Goal: Information Seeking & Learning: Find contact information

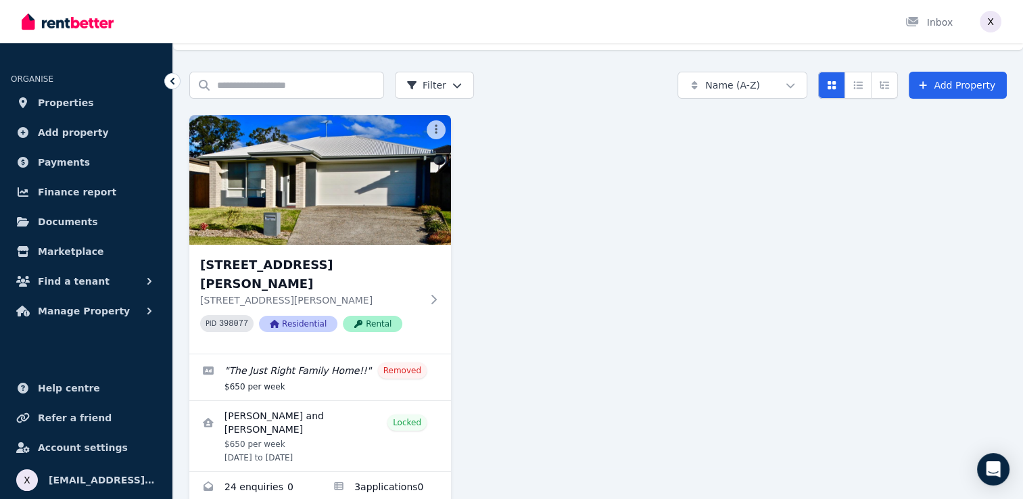
scroll to position [48, 0]
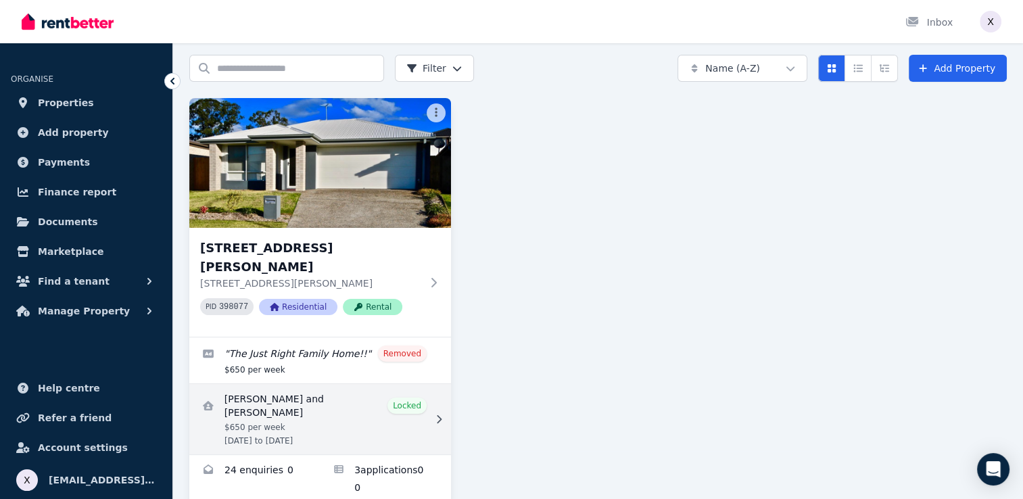
click at [314, 384] on link "View details for Ajay Kumar and Kuljeet Kaur" at bounding box center [320, 419] width 262 height 70
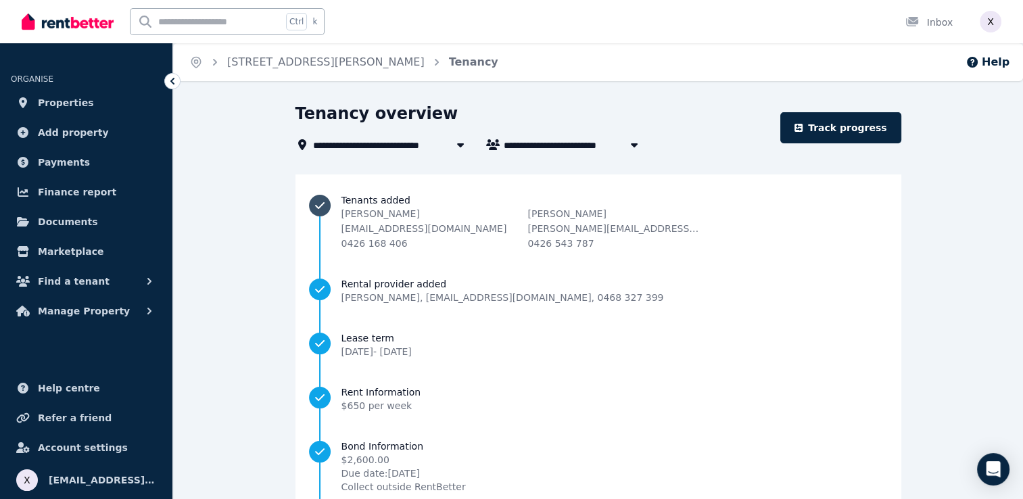
click at [466, 216] on p "[PERSON_NAME]" at bounding box center [427, 214] width 173 height 14
click at [467, 215] on p "[PERSON_NAME]" at bounding box center [427, 214] width 173 height 14
drag, startPoint x: 496, startPoint y: 250, endPoint x: 432, endPoint y: 247, distance: 63.6
click at [432, 247] on li "Tenants added [PERSON_NAME] [EMAIL_ADDRESS][DOMAIN_NAME] 0426 168 406 [PERSON_N…" at bounding box center [598, 235] width 579 height 84
drag, startPoint x: 432, startPoint y: 247, endPoint x: 487, endPoint y: 215, distance: 63.7
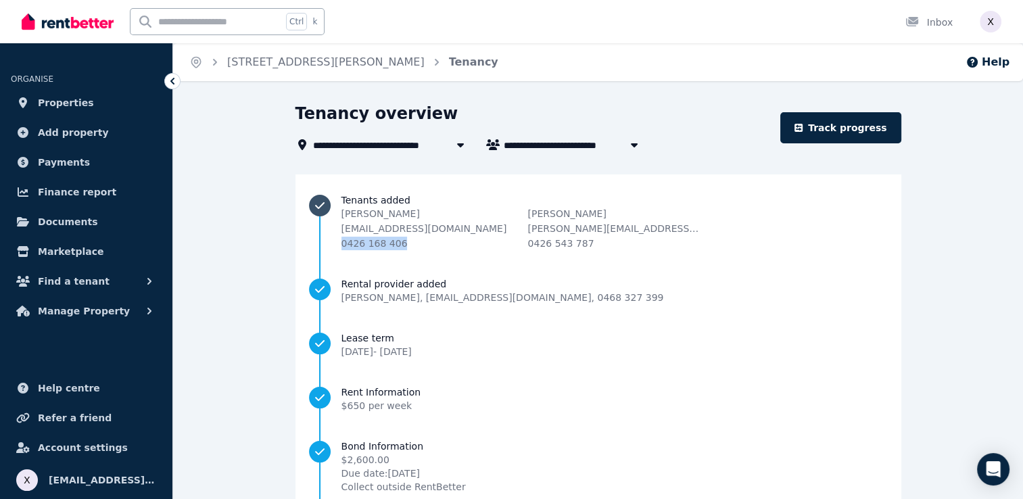
click at [487, 215] on p "[PERSON_NAME]" at bounding box center [427, 214] width 173 height 14
click at [492, 245] on div "[PERSON_NAME] [EMAIL_ADDRESS][DOMAIN_NAME] 0426 168 406" at bounding box center [427, 228] width 173 height 43
click at [498, 245] on div "[PERSON_NAME] [EMAIL_ADDRESS][DOMAIN_NAME] 0426 168 406" at bounding box center [427, 228] width 173 height 43
click at [517, 256] on li "Tenants added [PERSON_NAME] [EMAIL_ADDRESS][DOMAIN_NAME] 0426 168 406 [PERSON_N…" at bounding box center [598, 235] width 579 height 84
click at [637, 261] on li "Tenants added [PERSON_NAME] [EMAIL_ADDRESS][DOMAIN_NAME] 0426 168 406 [PERSON_N…" at bounding box center [598, 235] width 579 height 84
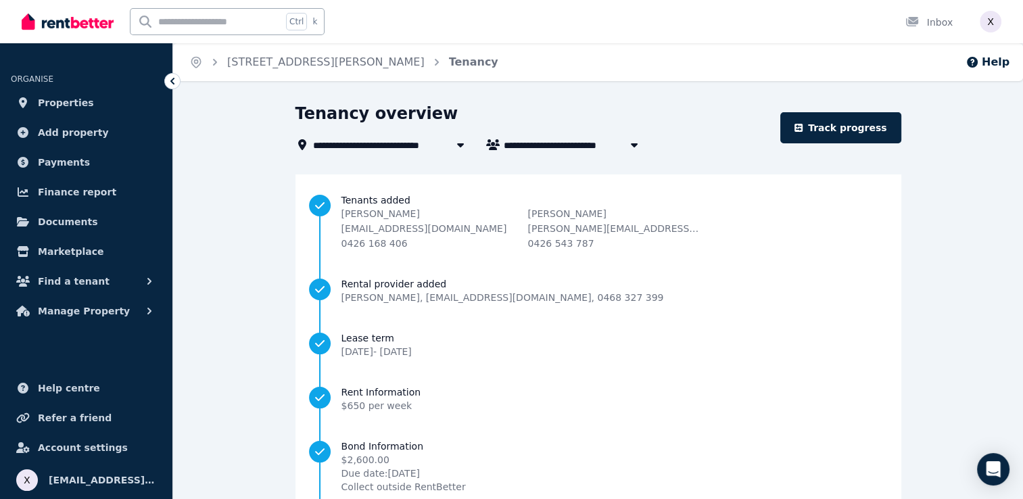
click at [573, 146] on span "[PERSON_NAME] and [PERSON_NAME]" at bounding box center [607, 145] width 206 height 16
click at [606, 291] on span "[PERSON_NAME] , [EMAIL_ADDRESS][DOMAIN_NAME] , 0468 327 399" at bounding box center [502, 298] width 323 height 14
click at [627, 143] on icon "button" at bounding box center [634, 144] width 14 height 11
type input "**********"
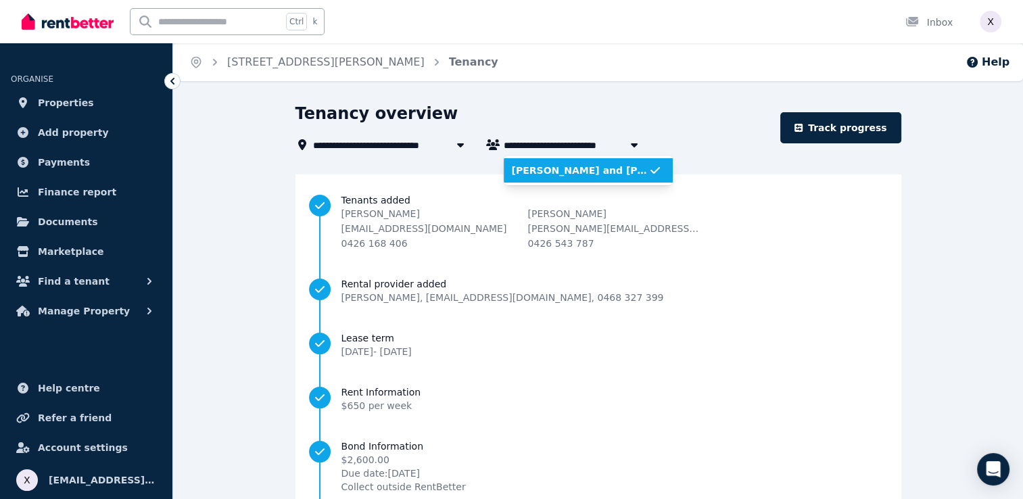
click at [627, 143] on icon "button" at bounding box center [634, 144] width 14 height 11
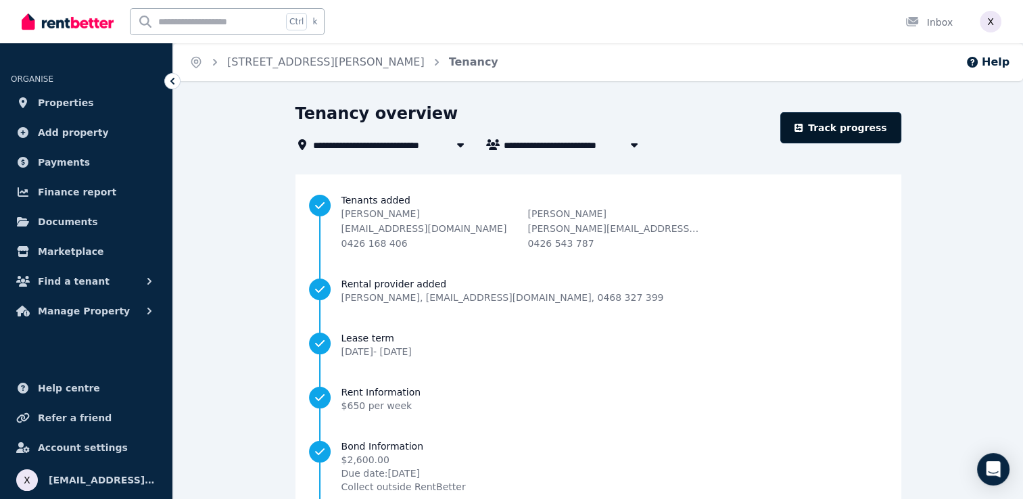
click at [829, 135] on link "Track progress" at bounding box center [840, 127] width 121 height 31
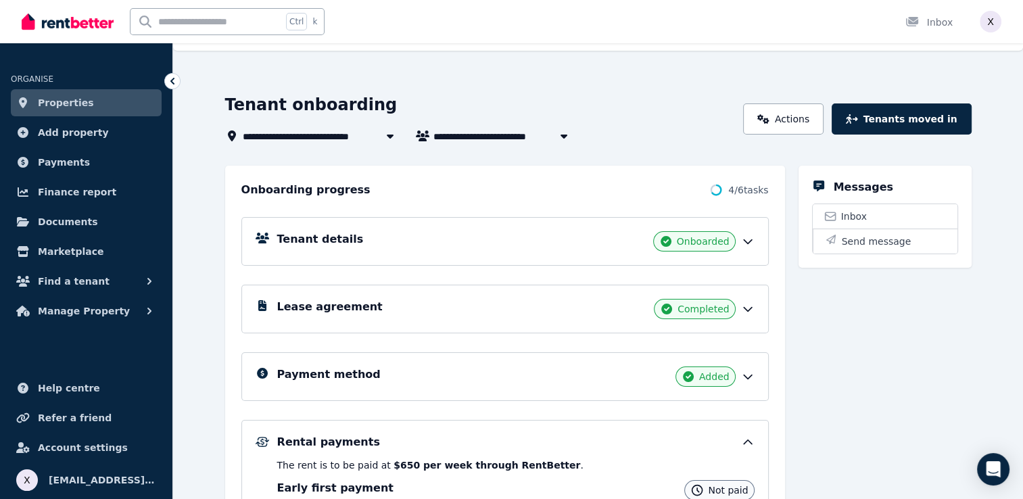
scroll to position [20, 0]
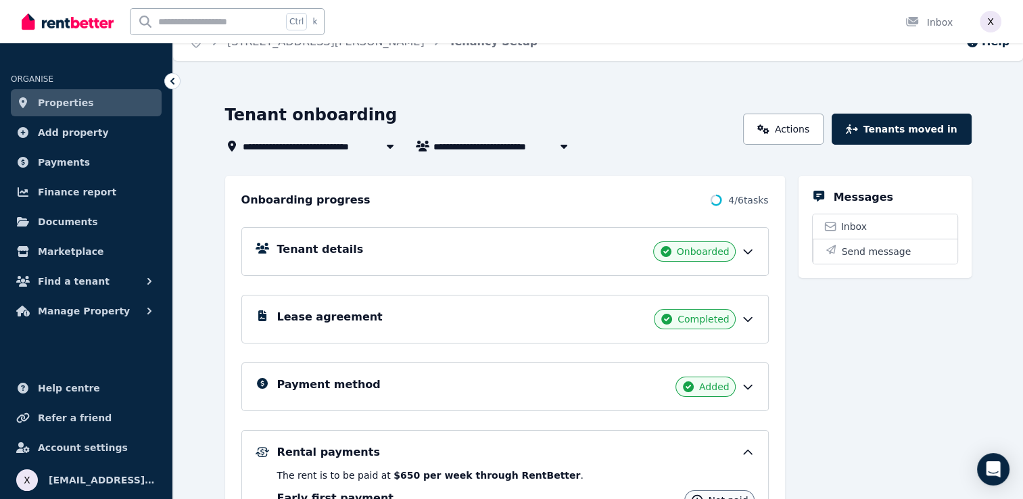
click at [493, 245] on div "Tenant details Onboarded" at bounding box center [515, 251] width 477 height 20
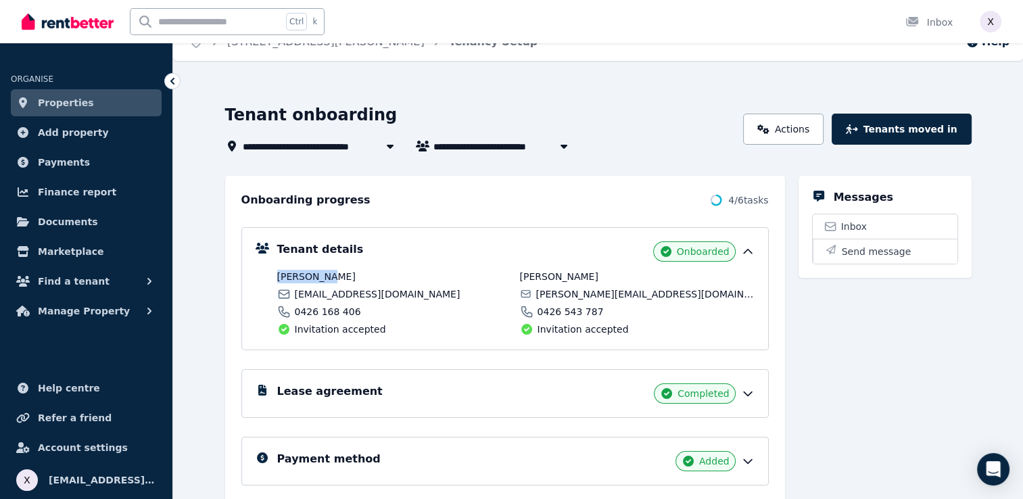
drag, startPoint x: 327, startPoint y: 276, endPoint x: 270, endPoint y: 283, distance: 57.2
click at [270, 283] on div "Tenant details Onboarded [PERSON_NAME] [EMAIL_ADDRESS][DOMAIN_NAME] 0426 168 40…" at bounding box center [505, 288] width 499 height 95
copy span "[PERSON_NAME]"
drag, startPoint x: 402, startPoint y: 295, endPoint x: 291, endPoint y: 293, distance: 110.2
click at [291, 293] on div "[EMAIL_ADDRESS][DOMAIN_NAME]" at bounding box center [394, 294] width 235 height 14
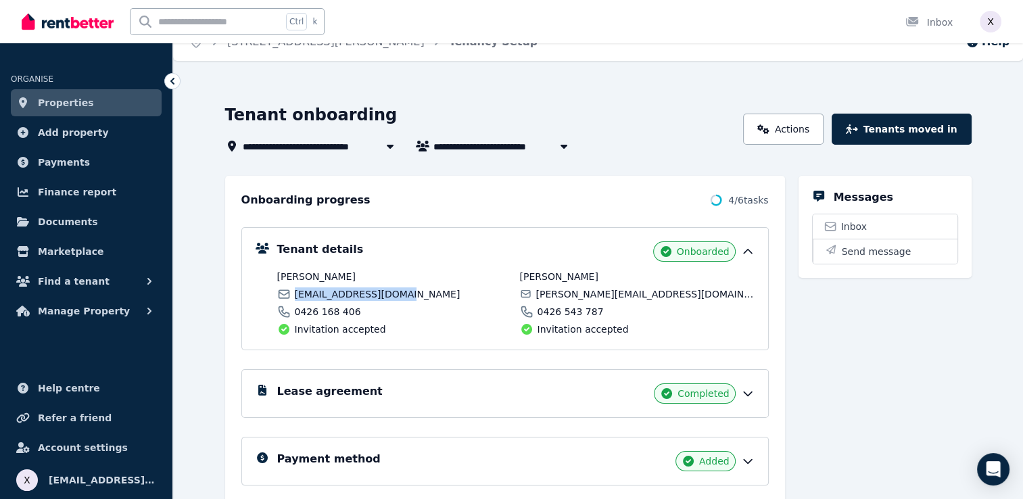
copy span "[EMAIL_ADDRESS][DOMAIN_NAME]"
drag, startPoint x: 354, startPoint y: 310, endPoint x: 284, endPoint y: 307, distance: 70.4
click at [284, 307] on div "0426 168 406" at bounding box center [394, 312] width 235 height 14
copy span "0426 168 406"
drag, startPoint x: 573, startPoint y: 275, endPoint x: 513, endPoint y: 275, distance: 60.2
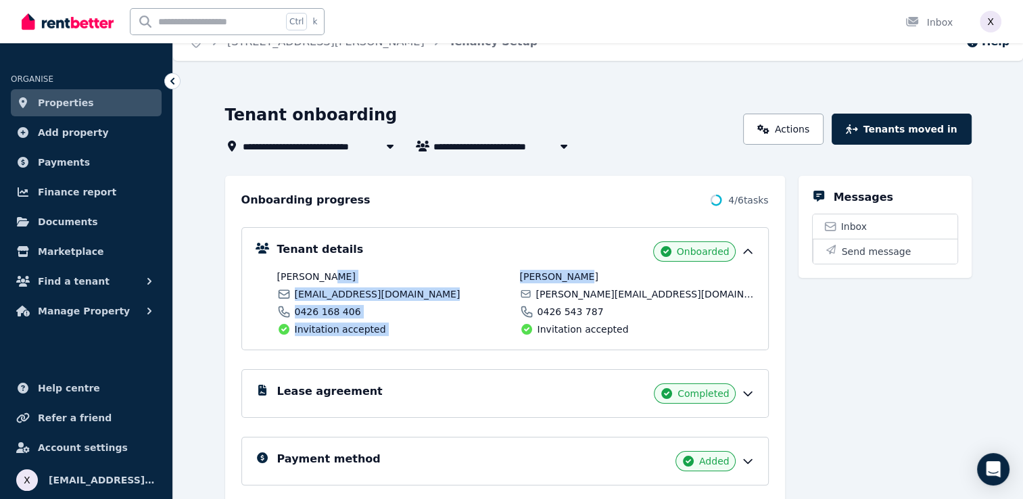
click at [513, 275] on div "[PERSON_NAME] [EMAIL_ADDRESS][DOMAIN_NAME] 0426 168 406 Invitation accepted [PE…" at bounding box center [515, 303] width 477 height 66
drag, startPoint x: 513, startPoint y: 275, endPoint x: 552, endPoint y: 277, distance: 39.3
click at [552, 277] on span "[PERSON_NAME]" at bounding box center [637, 277] width 235 height 14
click at [579, 275] on span "[PERSON_NAME]" at bounding box center [637, 277] width 235 height 14
drag, startPoint x: 573, startPoint y: 275, endPoint x: 517, endPoint y: 272, distance: 56.2
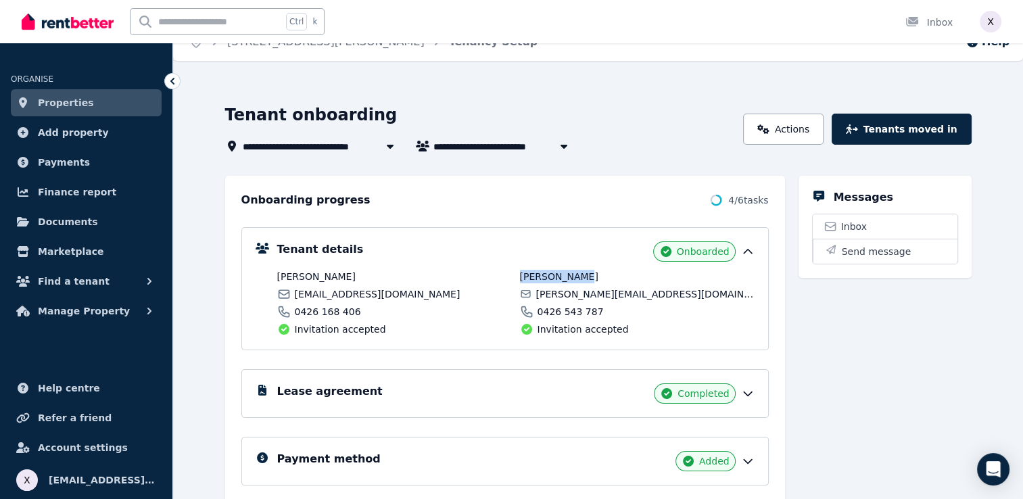
click at [517, 272] on div "[PERSON_NAME] [EMAIL_ADDRESS][DOMAIN_NAME] 0426 168 406 Invitation accepted [PE…" at bounding box center [515, 303] width 477 height 66
copy span "[PERSON_NAME]"
drag, startPoint x: 648, startPoint y: 293, endPoint x: 537, endPoint y: 288, distance: 111.0
click at [537, 288] on span "[PERSON_NAME][EMAIL_ADDRESS][DOMAIN_NAME]" at bounding box center [645, 294] width 218 height 14
copy span "[PERSON_NAME][EMAIL_ADDRESS][DOMAIN_NAME]"
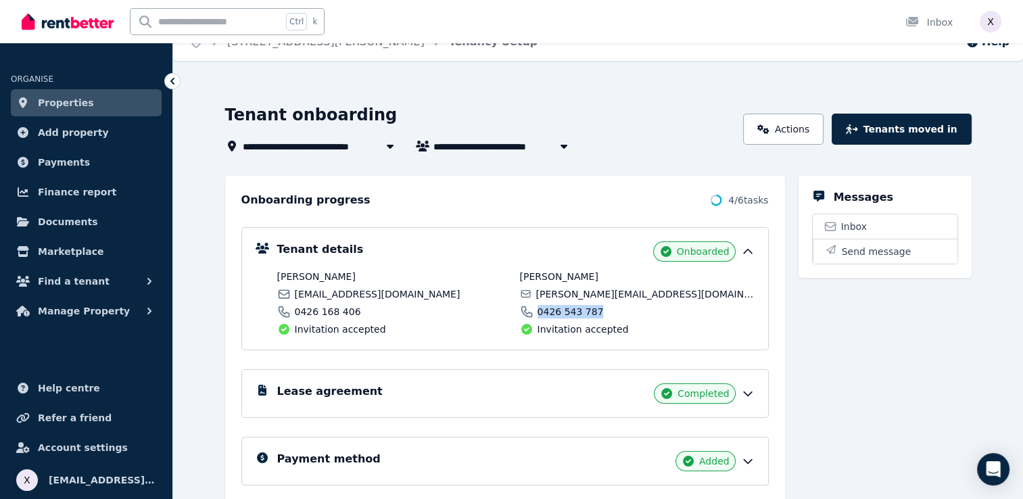
drag, startPoint x: 594, startPoint y: 310, endPoint x: 530, endPoint y: 307, distance: 64.3
click at [530, 307] on div "0426 543 787" at bounding box center [637, 312] width 235 height 14
copy span "0426 543 787"
